Goal: Information Seeking & Learning: Learn about a topic

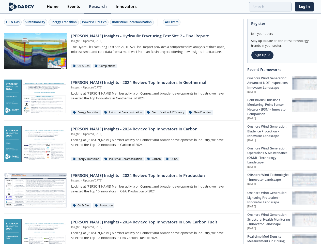
click at [13, 22] on div "Oil & Gas" at bounding box center [12, 22] width 13 height 5
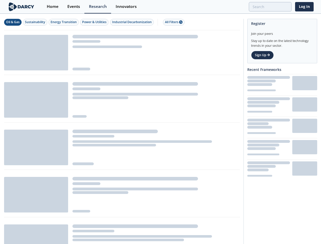
click at [35, 22] on div "Sustainability" at bounding box center [35, 22] width 20 height 5
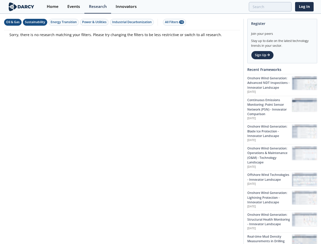
click at [64, 22] on div "Energy Transition" at bounding box center [64, 22] width 26 height 5
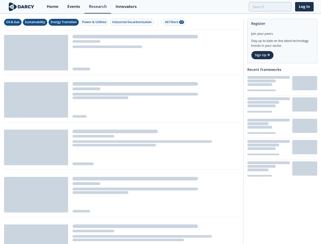
click at [95, 22] on div "Power & Utilities" at bounding box center [94, 22] width 24 height 5
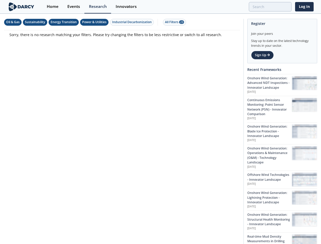
click at [133, 22] on div "Industrial Decarbonization" at bounding box center [132, 22] width 40 height 5
